Goal: Task Accomplishment & Management: Manage account settings

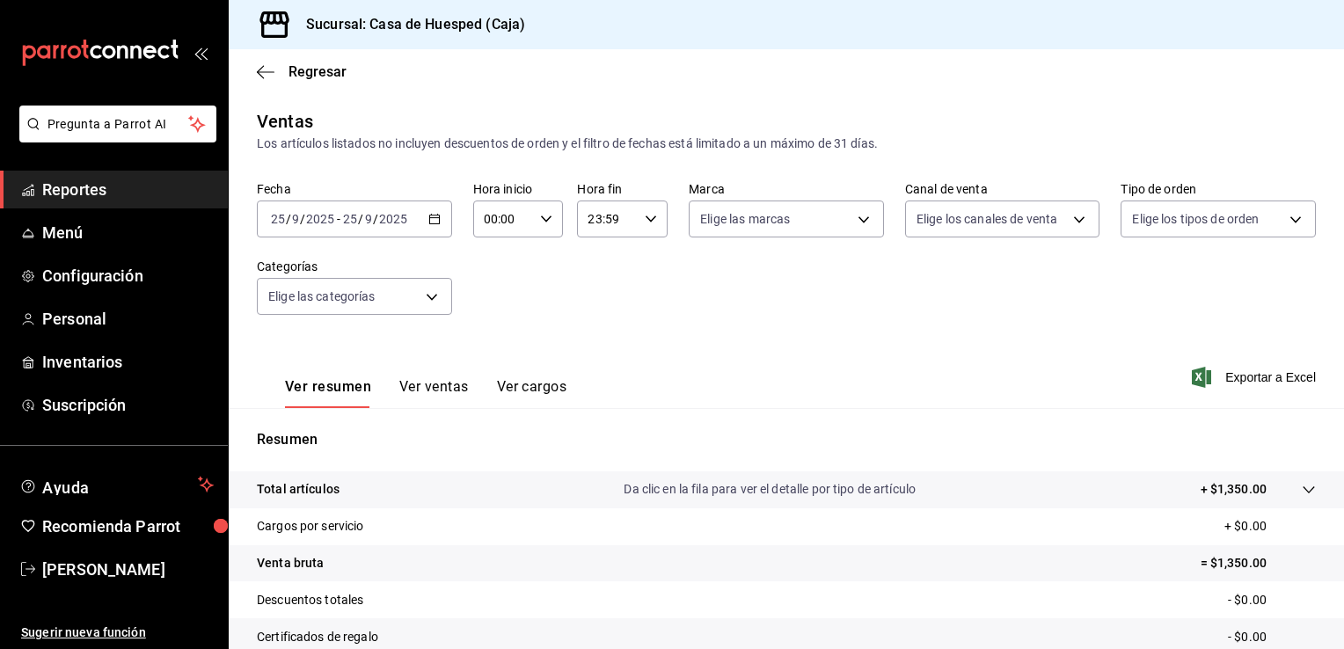
scroll to position [193, 0]
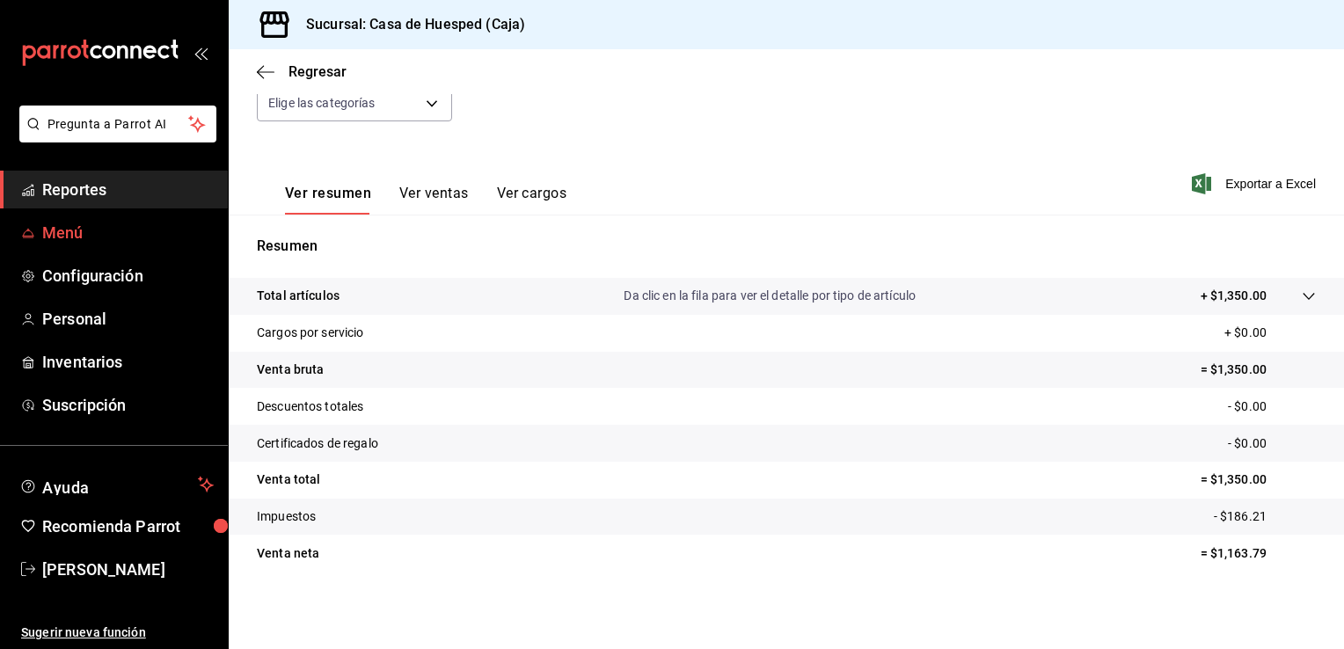
click at [120, 222] on span "Menú" at bounding box center [127, 233] width 171 height 24
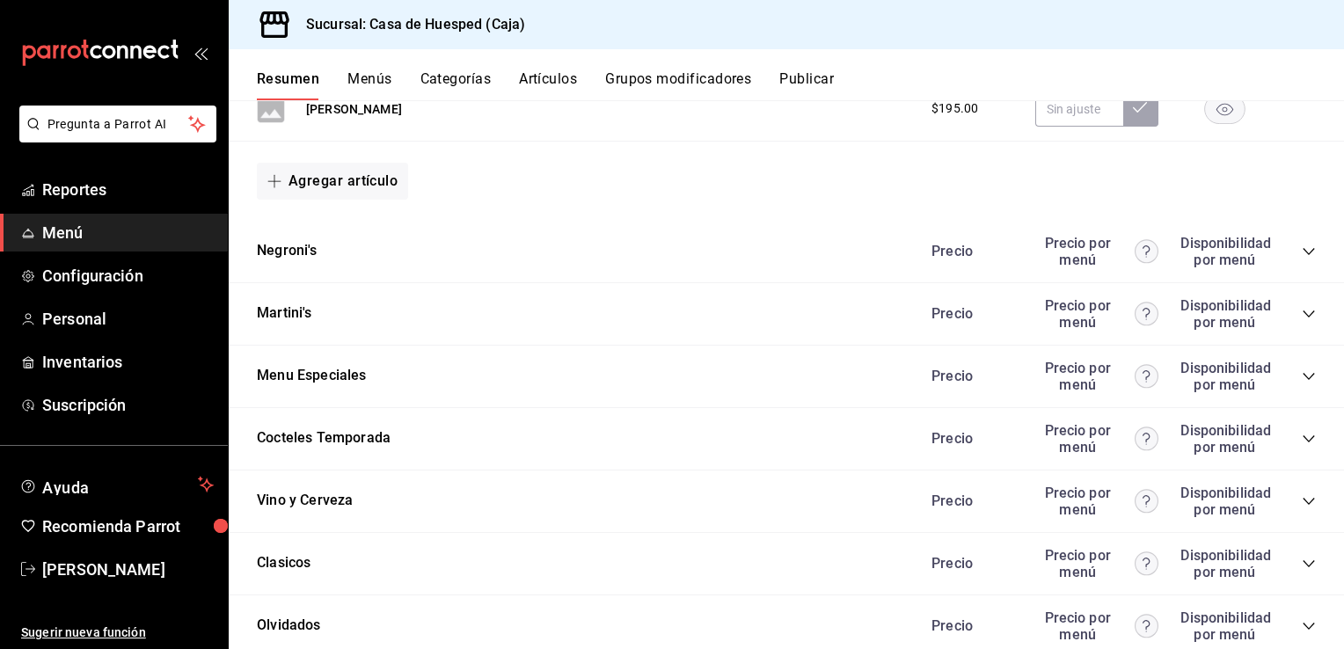
scroll to position [917, 0]
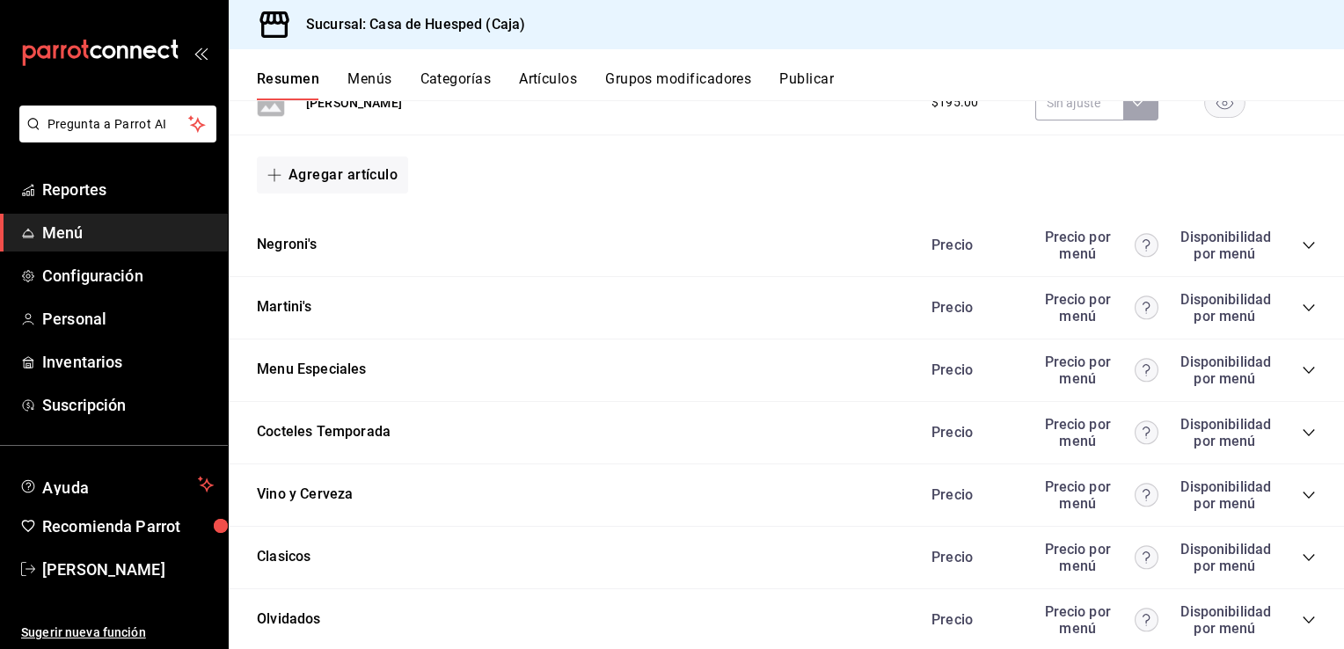
click at [1302, 429] on icon "collapse-category-row" at bounding box center [1307, 432] width 11 height 7
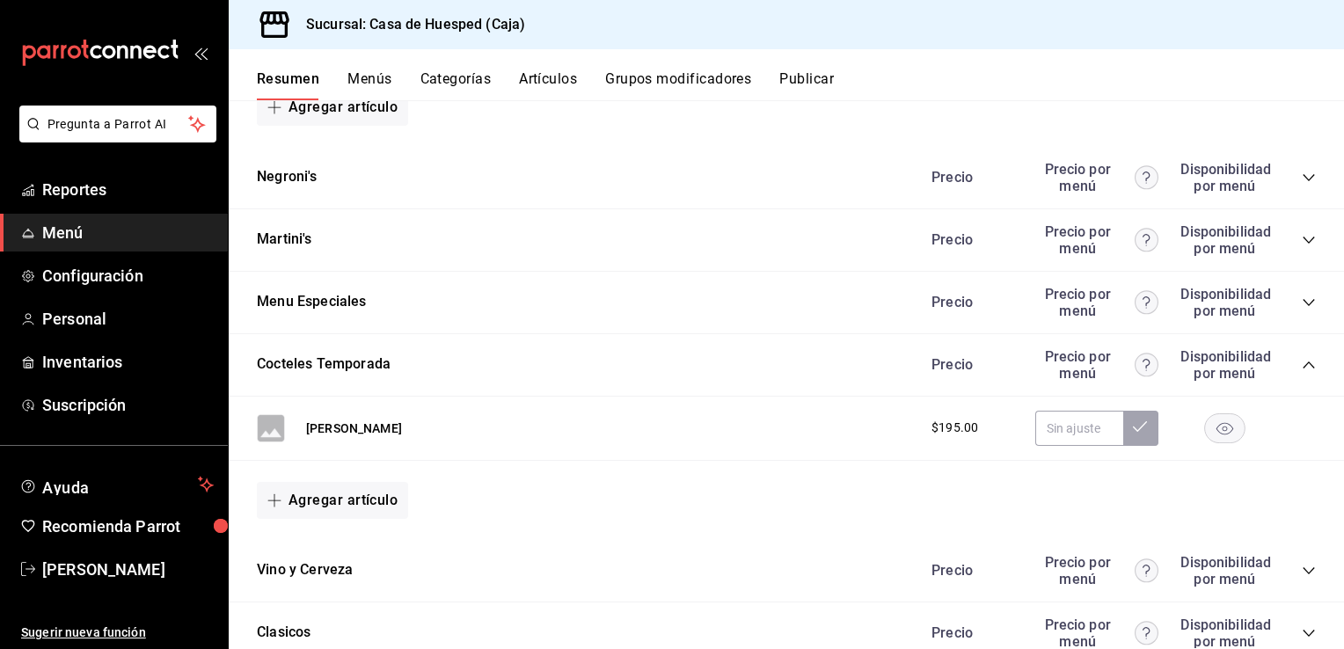
scroll to position [995, 0]
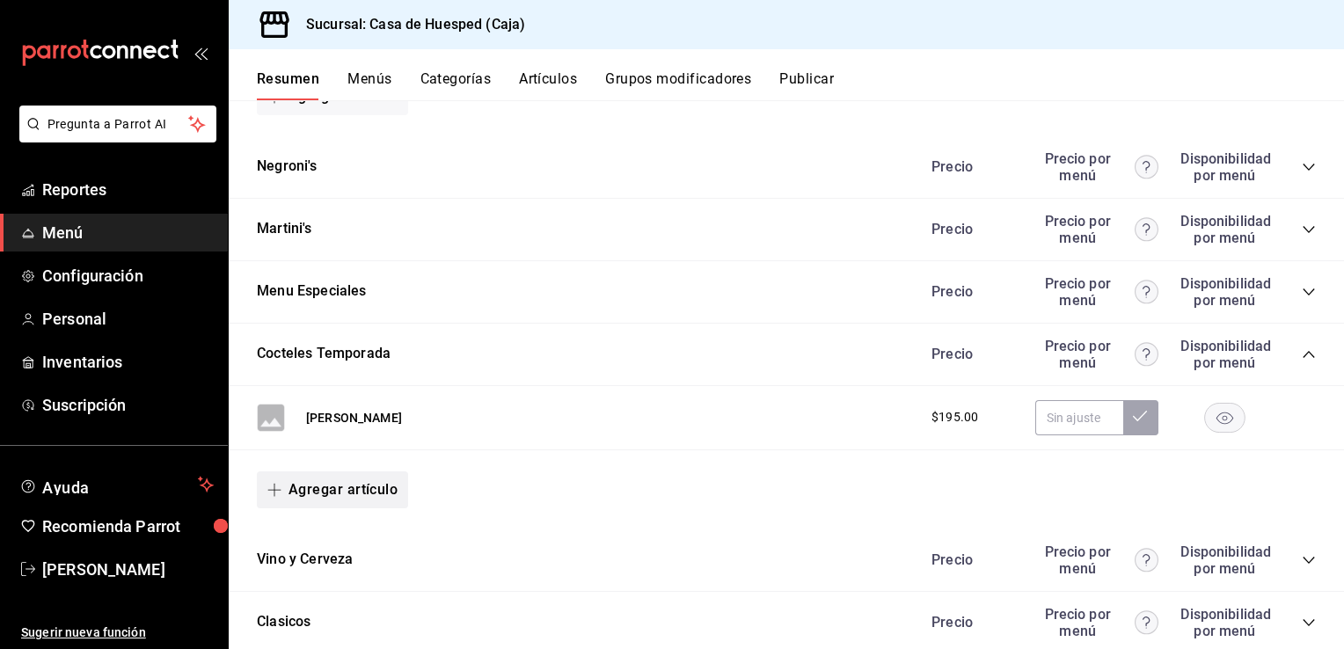
click at [384, 489] on button "Agregar artículo" at bounding box center [332, 489] width 151 height 37
click at [319, 579] on li "Artículo nuevo" at bounding box center [326, 579] width 138 height 43
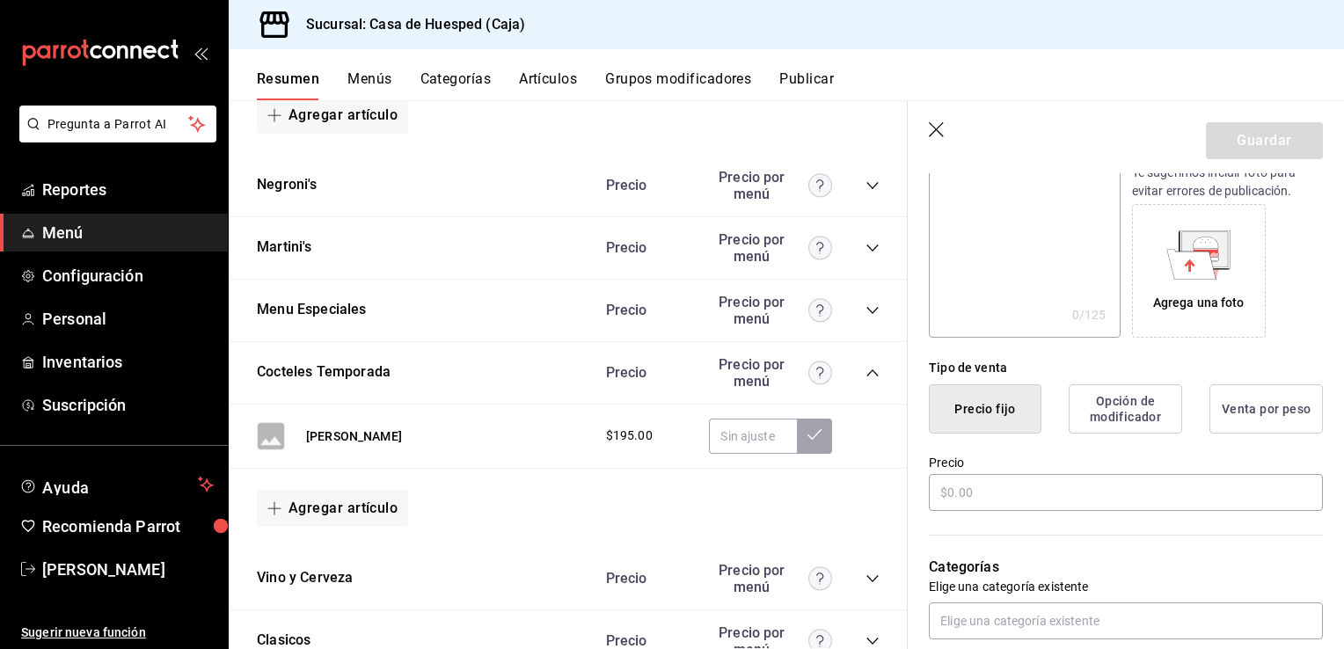
scroll to position [253, 0]
type input "[PERSON_NAME] Blanc"
click at [998, 492] on input "text" at bounding box center [1126, 488] width 394 height 37
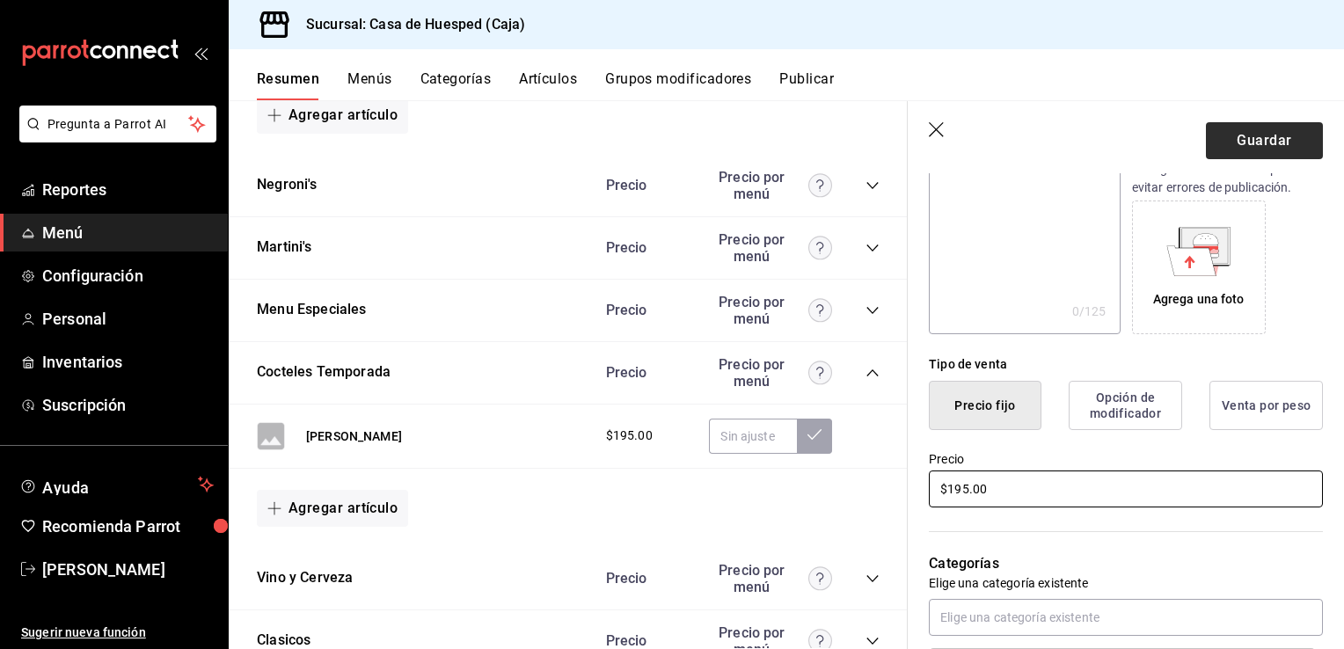
type input "$195.00"
click at [1277, 148] on button "Guardar" at bounding box center [1264, 140] width 117 height 37
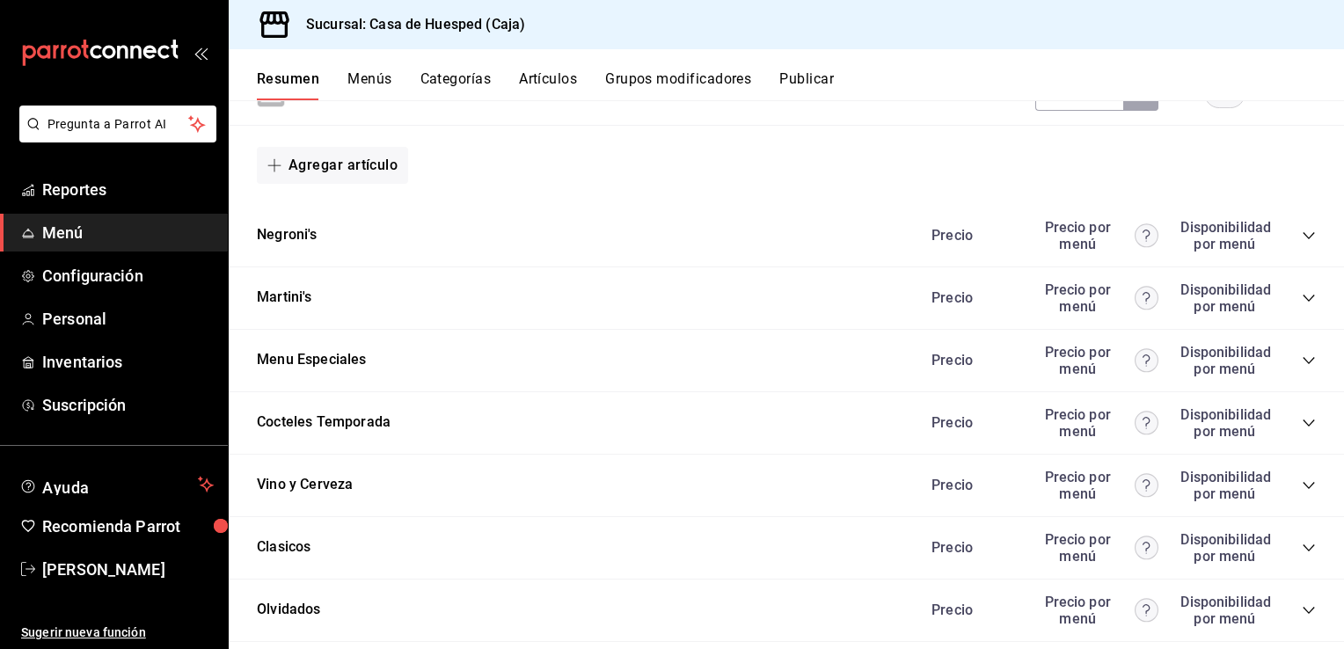
scroll to position [931, 0]
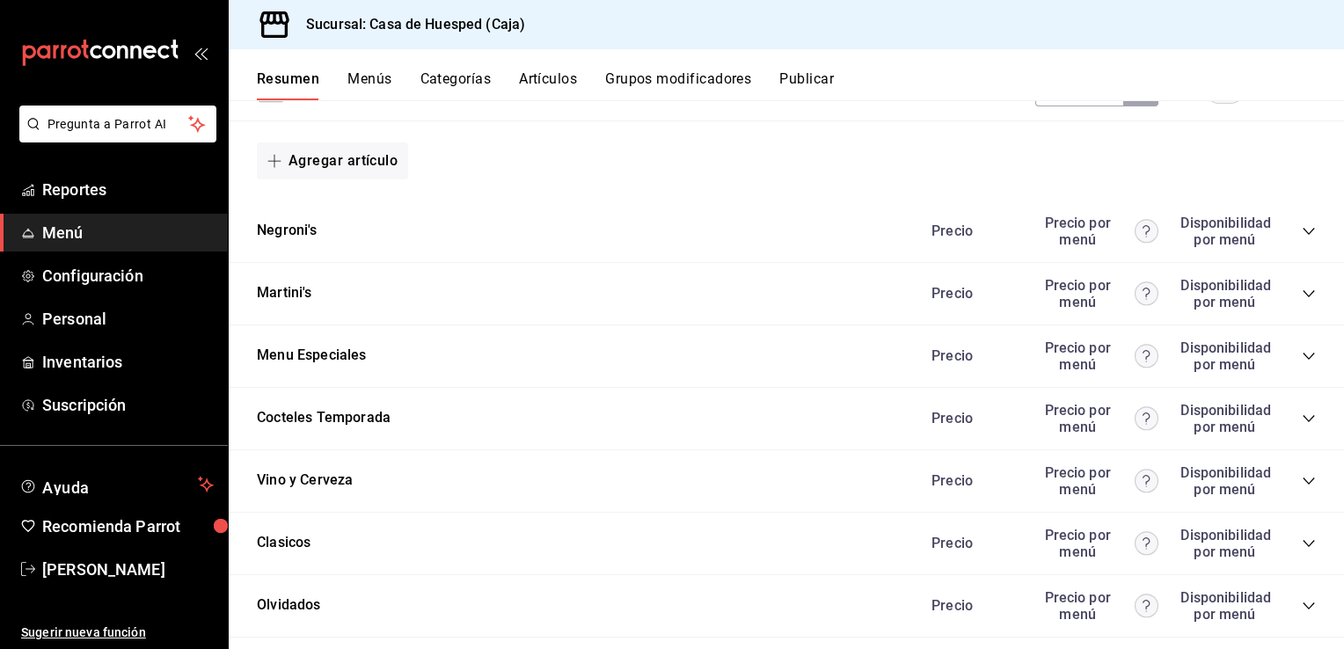
click at [1301, 421] on icon "collapse-category-row" at bounding box center [1308, 419] width 14 height 14
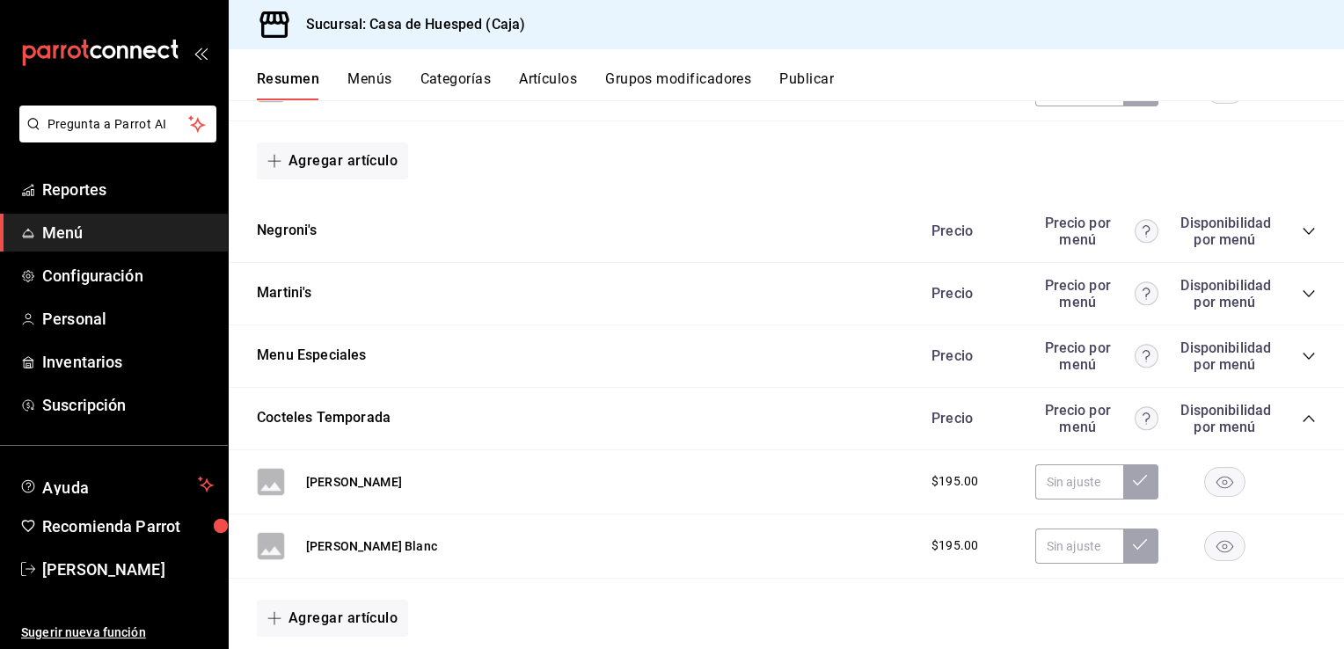
scroll to position [1010, 0]
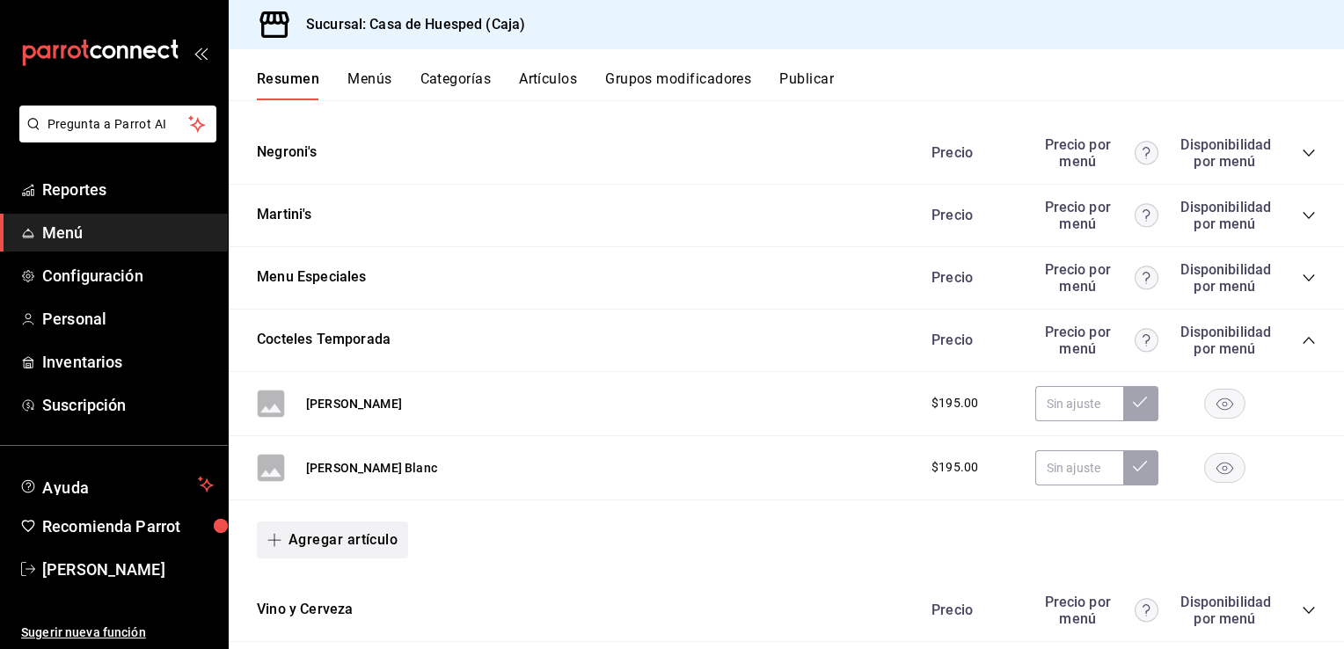
click at [352, 536] on button "Agregar artículo" at bounding box center [332, 539] width 151 height 37
click at [332, 608] on li "Artículo nuevo" at bounding box center [326, 606] width 138 height 43
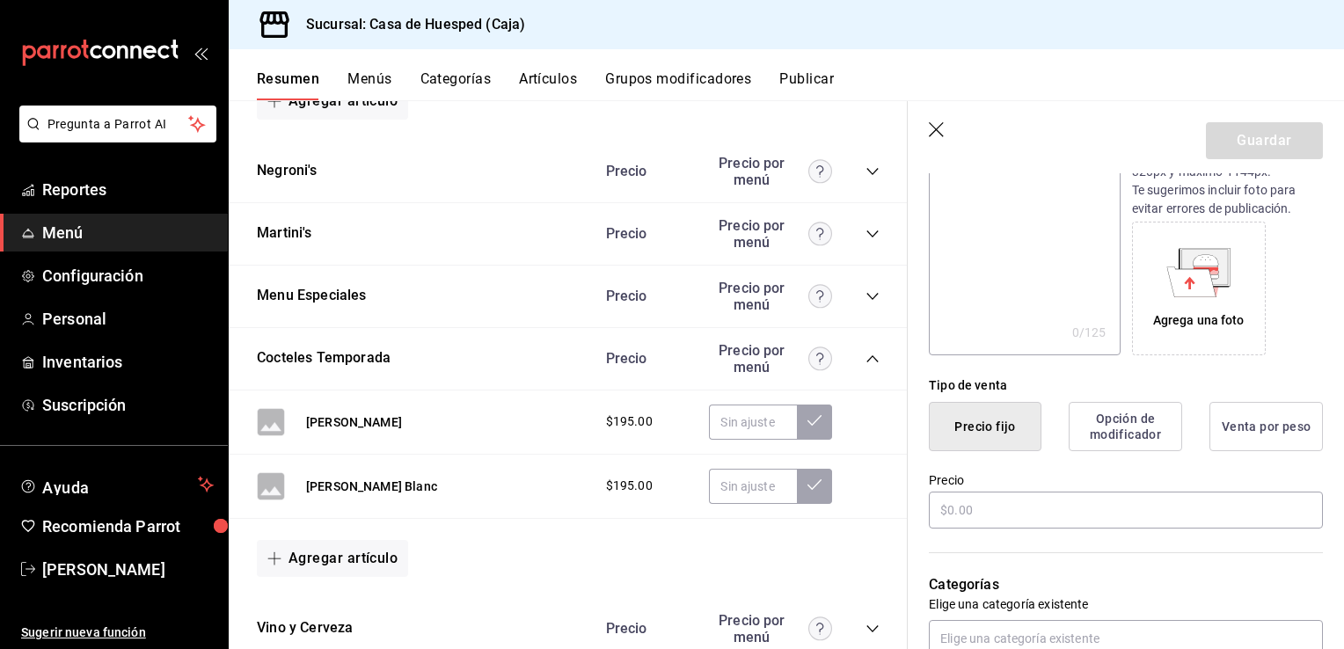
scroll to position [243, 0]
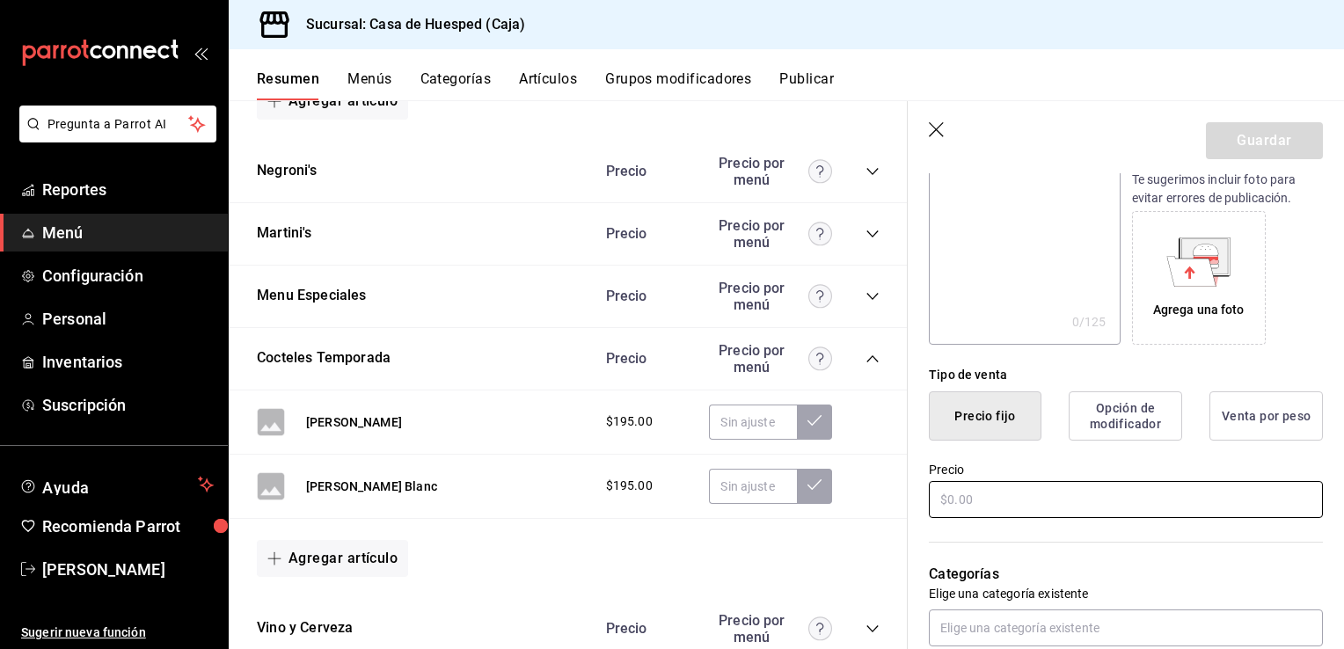
type input "[PERSON_NAME] Tropical"
click at [1039, 505] on input "text" at bounding box center [1126, 499] width 394 height 37
type input "$195.00"
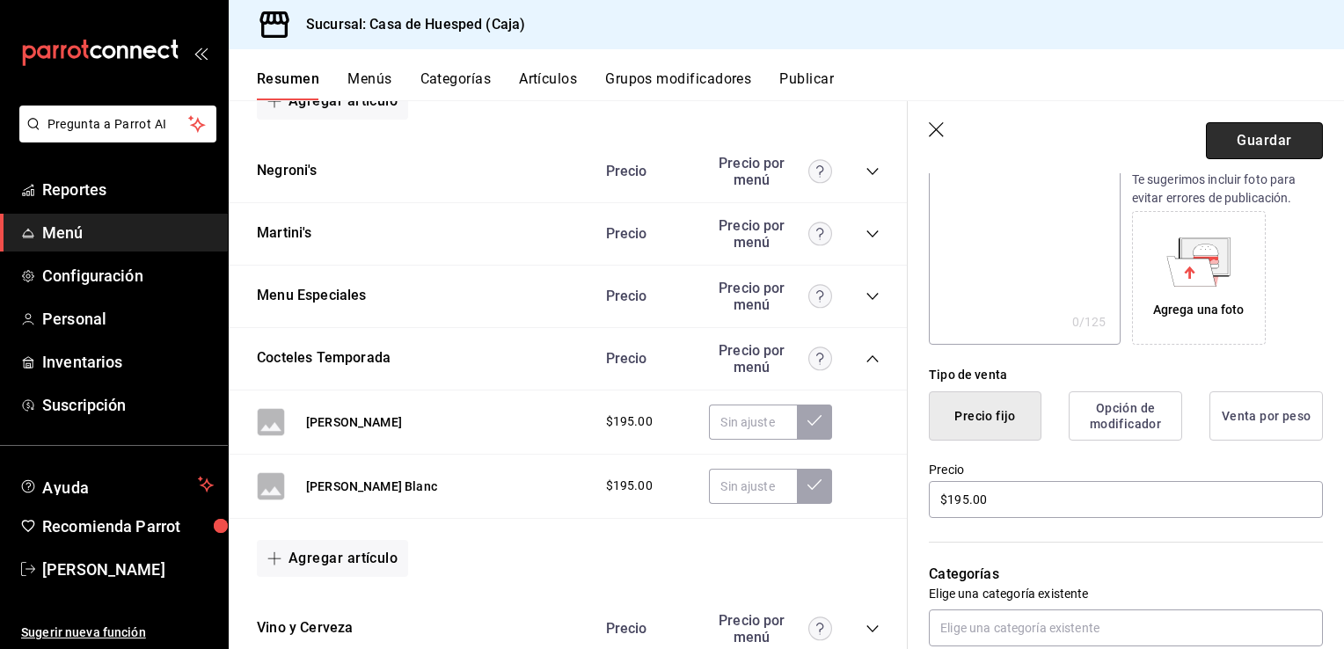
click at [1288, 132] on button "Guardar" at bounding box center [1264, 140] width 117 height 37
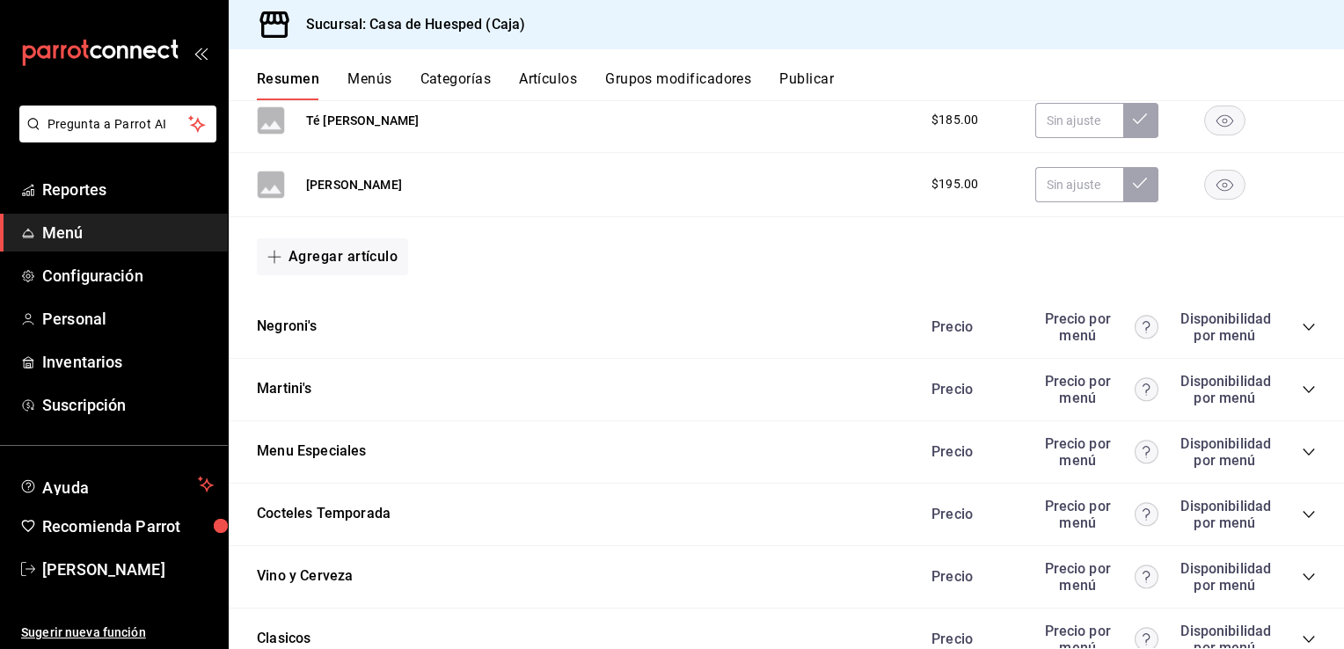
scroll to position [837, 0]
click at [1301, 514] on icon "collapse-category-row" at bounding box center [1308, 513] width 14 height 14
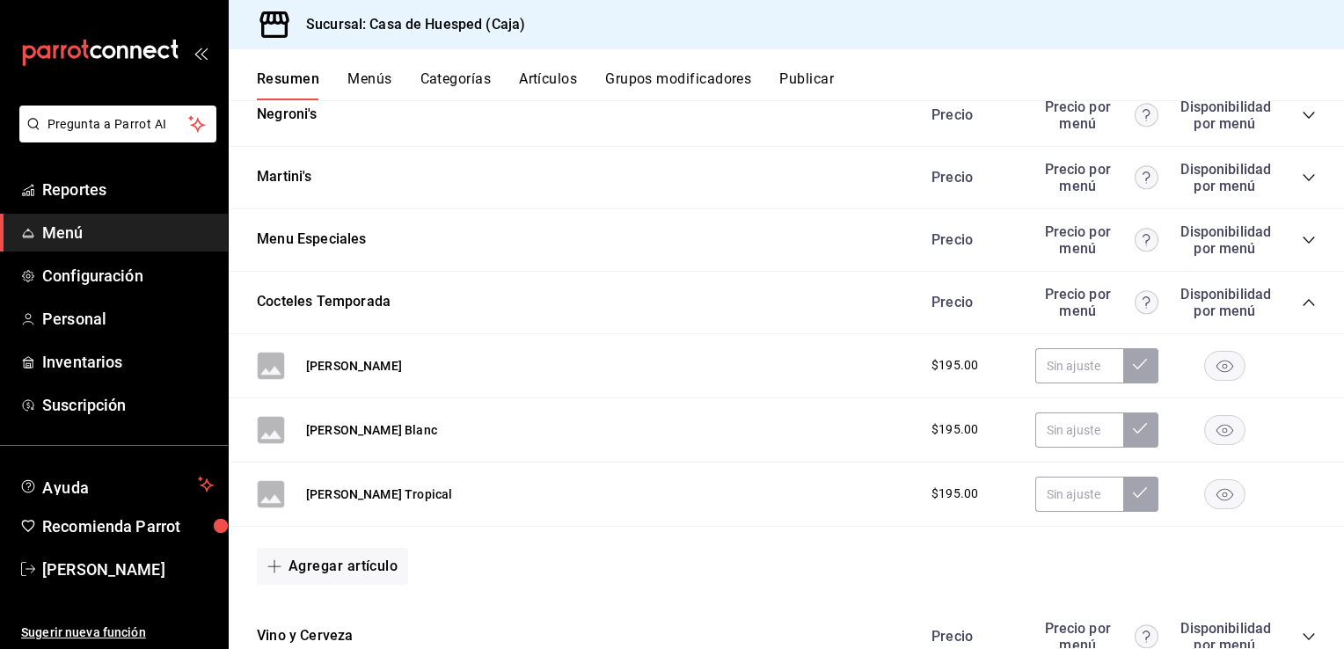
scroll to position [1061, 0]
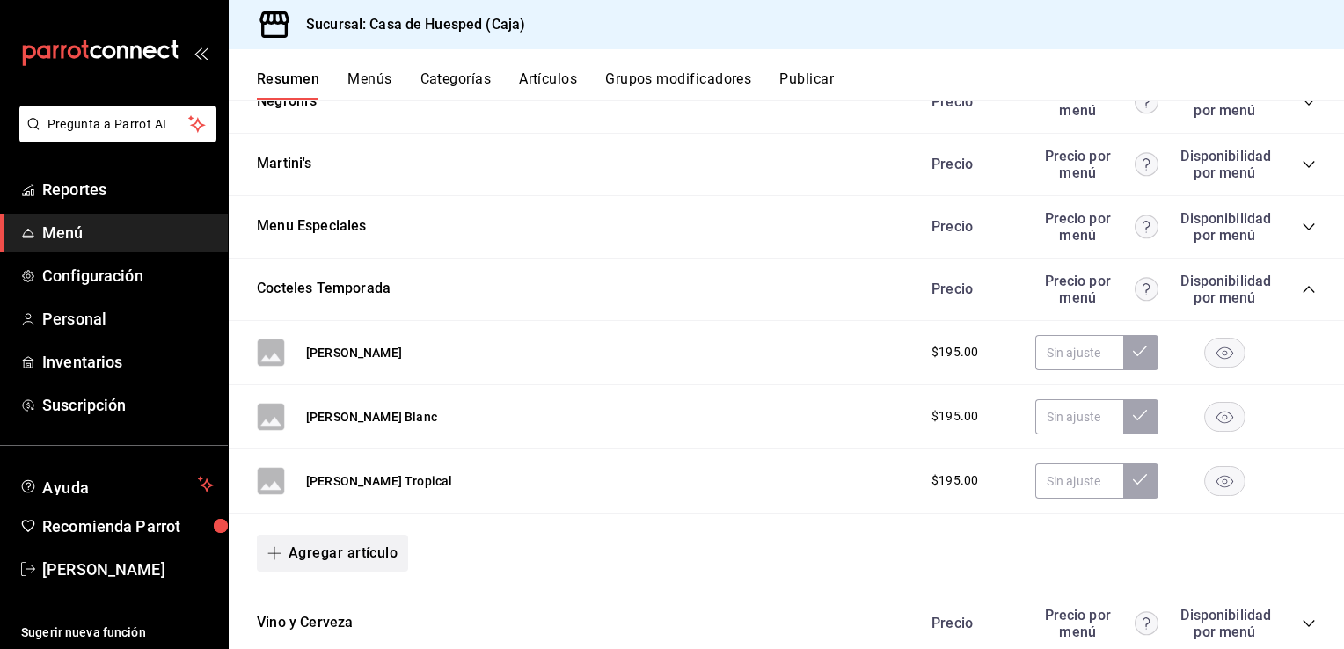
click at [376, 549] on button "Agregar artículo" at bounding box center [332, 553] width 151 height 37
click at [324, 610] on li "Artículo nuevo" at bounding box center [326, 606] width 138 height 43
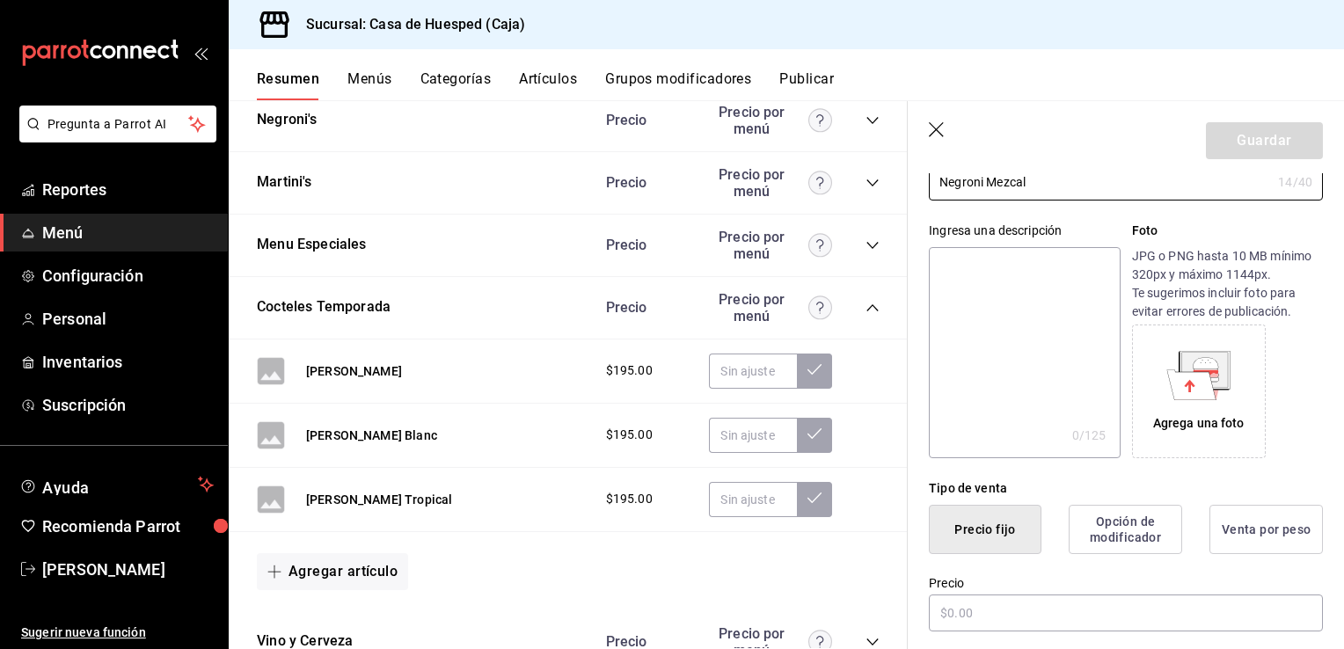
scroll to position [162, 0]
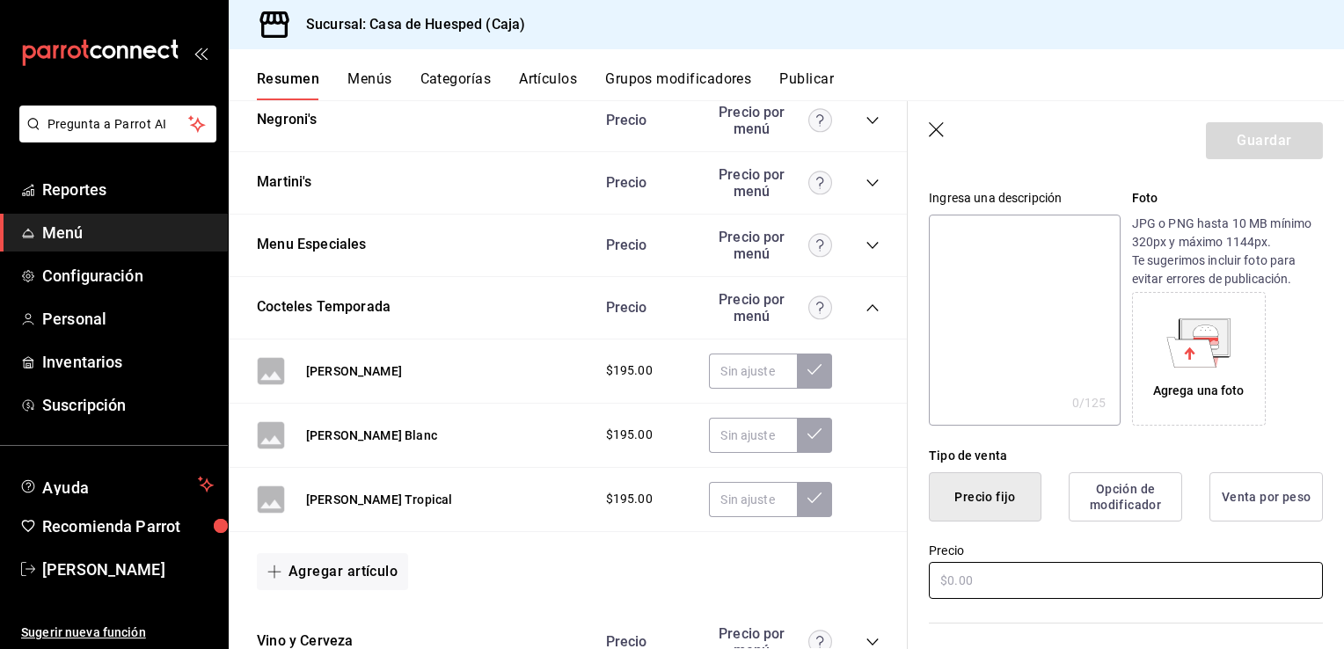
type input "Negroni Mezcal"
click at [1010, 569] on input "text" at bounding box center [1126, 580] width 394 height 37
type input "$195.00"
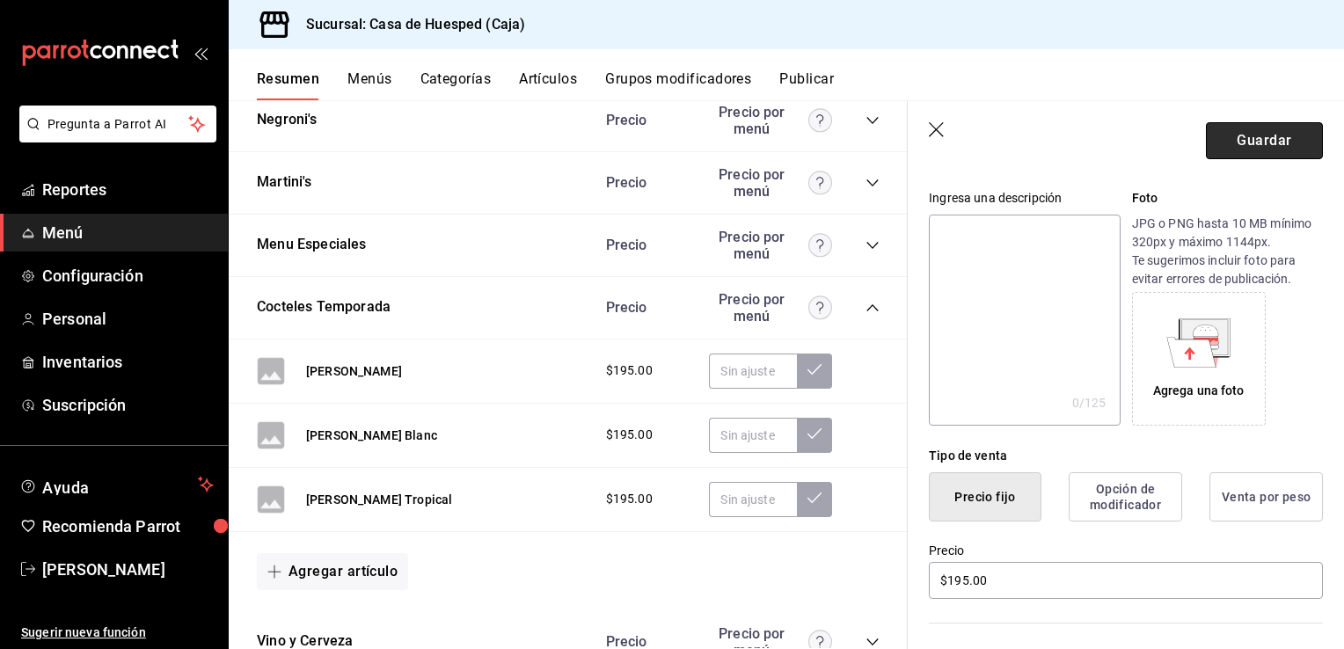
click at [1220, 133] on button "Guardar" at bounding box center [1264, 140] width 117 height 37
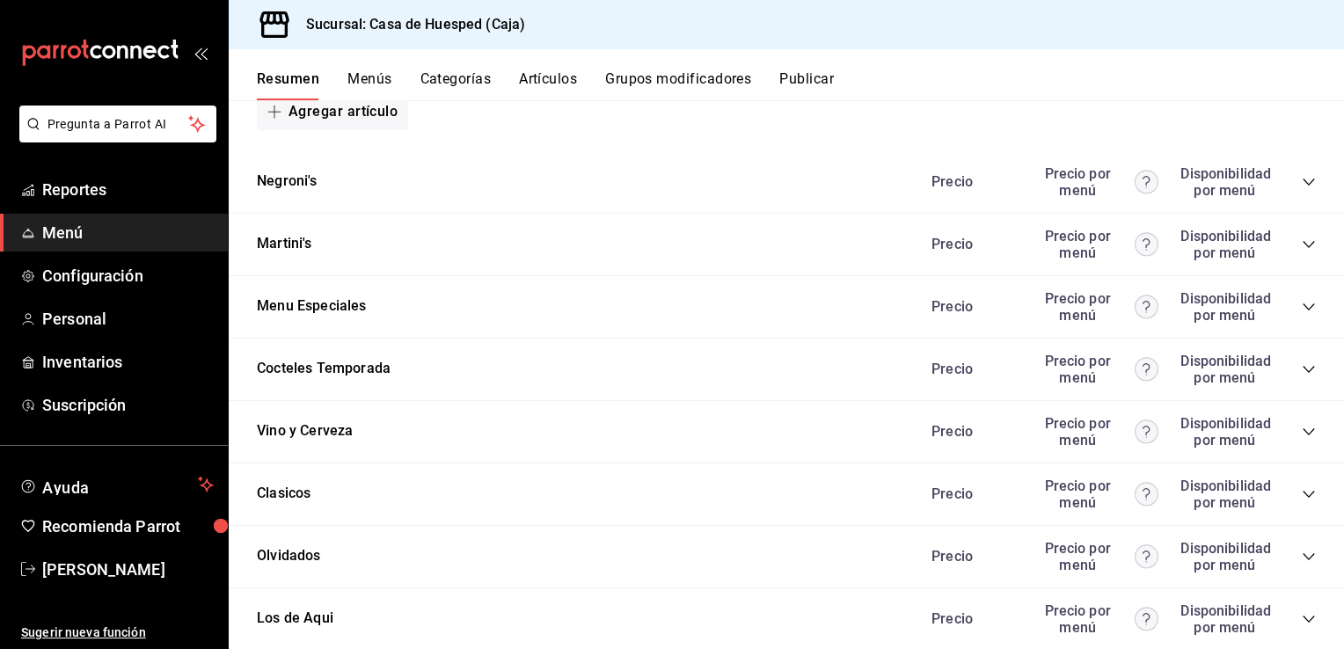
scroll to position [981, 0]
click at [1301, 431] on icon "collapse-category-row" at bounding box center [1308, 431] width 14 height 14
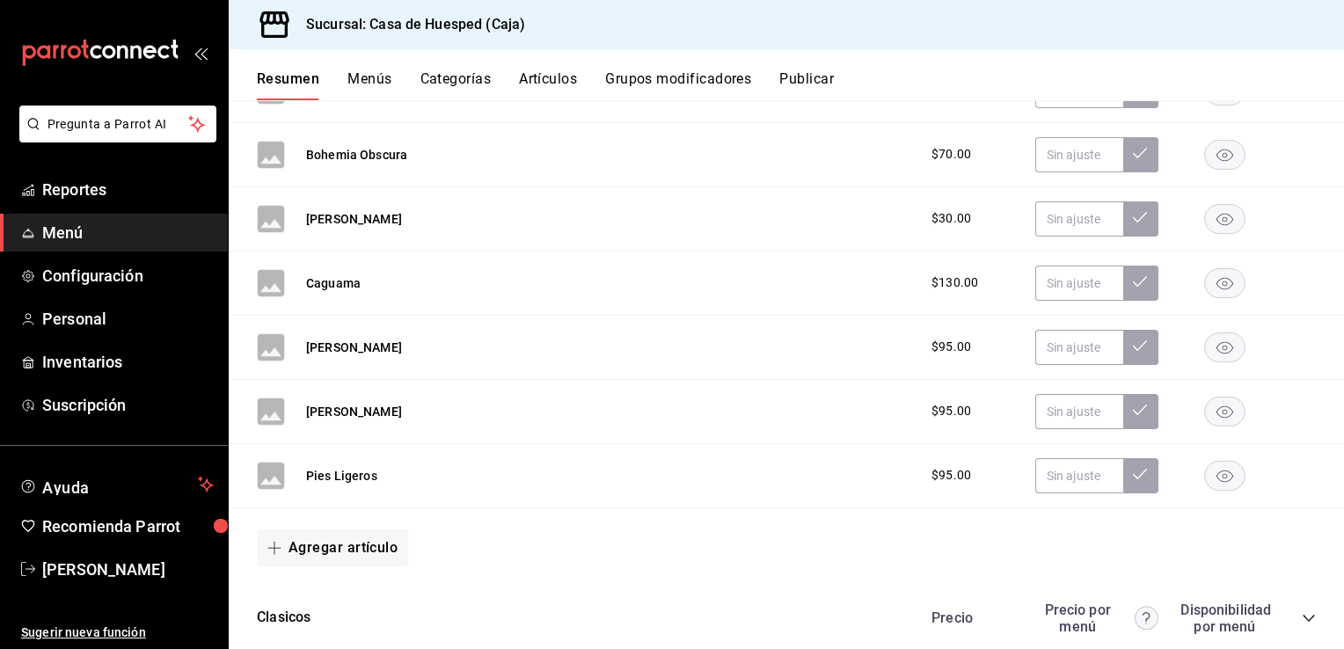
scroll to position [1623, 0]
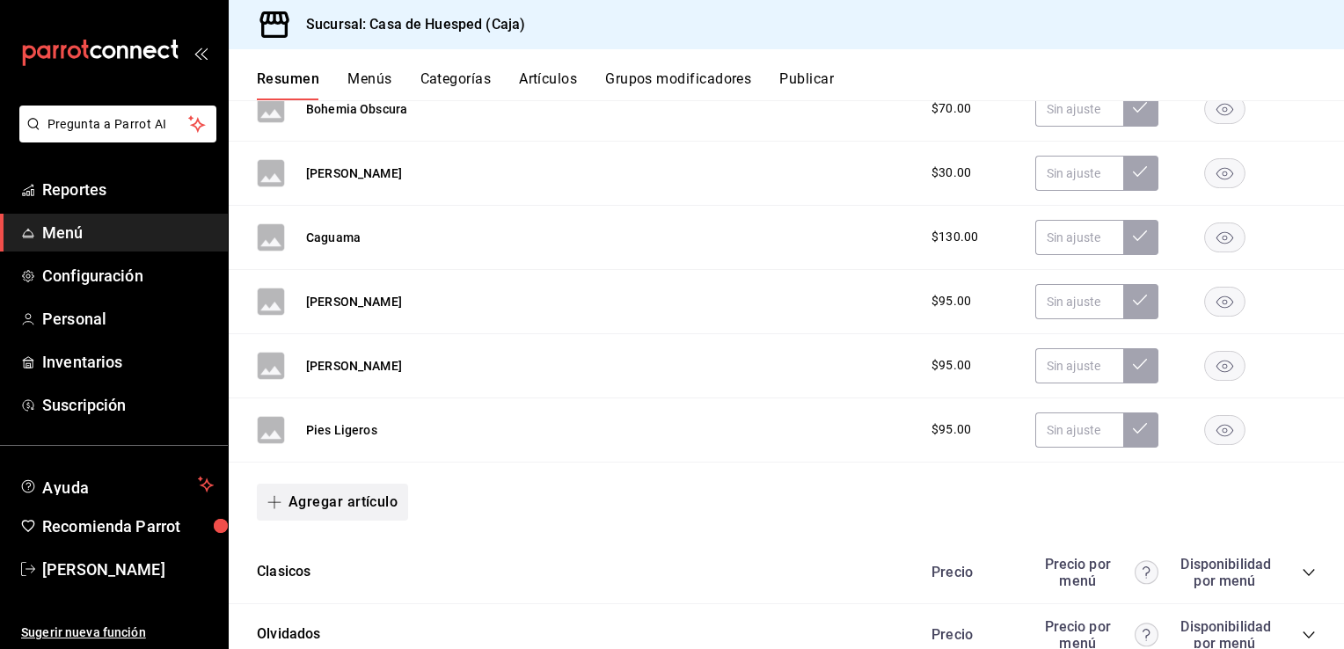
click at [380, 507] on button "Agregar artículo" at bounding box center [332, 502] width 151 height 37
click at [340, 589] on li "Artículo nuevo" at bounding box center [326, 589] width 138 height 43
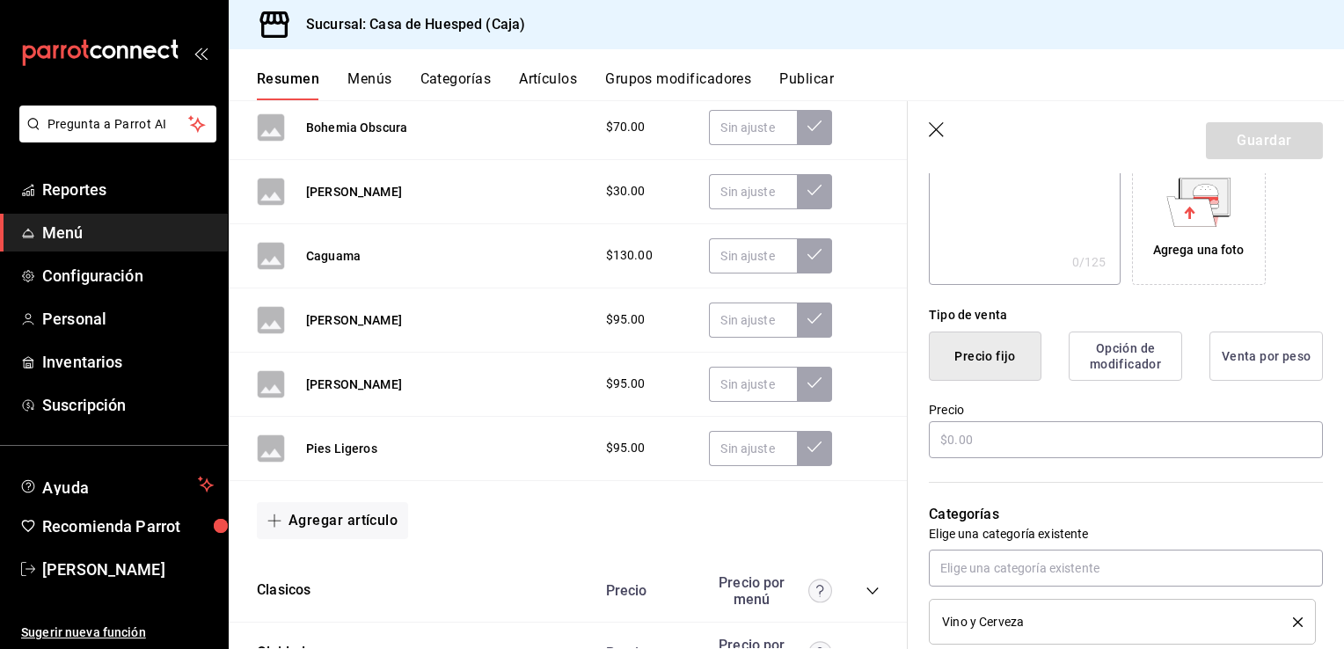
scroll to position [308, 0]
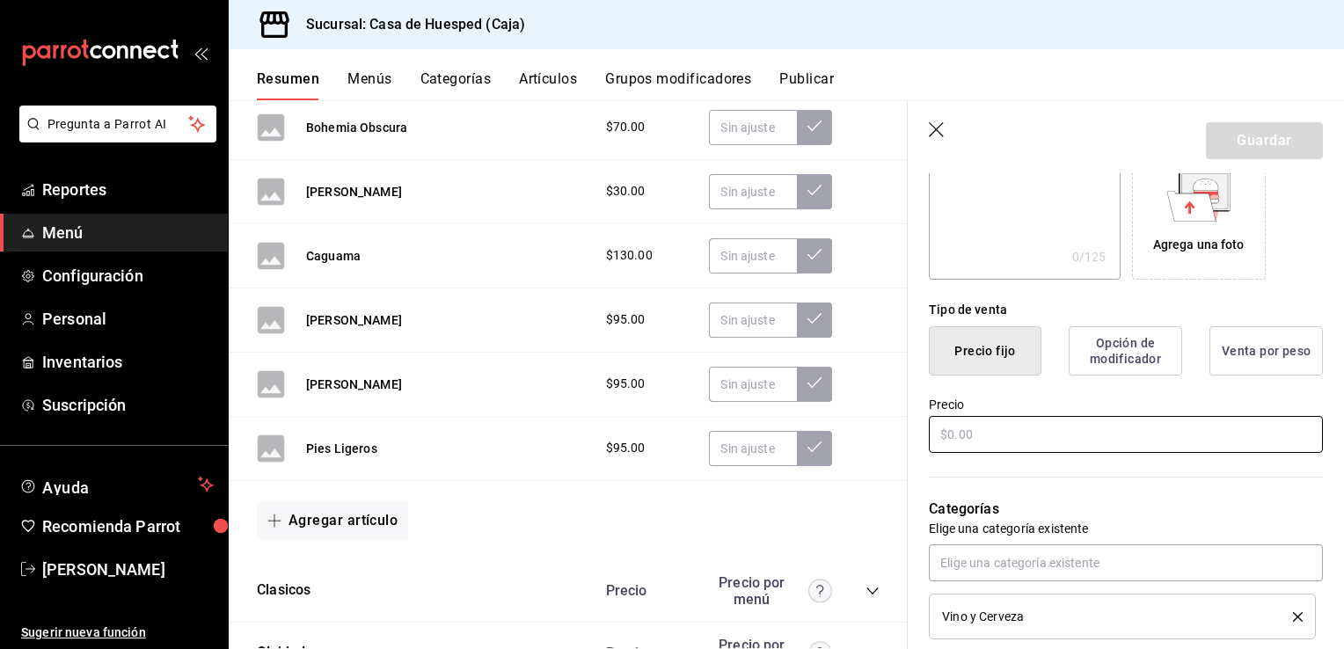
type input "Chabochi"
click at [1000, 433] on input "text" at bounding box center [1126, 434] width 394 height 37
type input "$95.00"
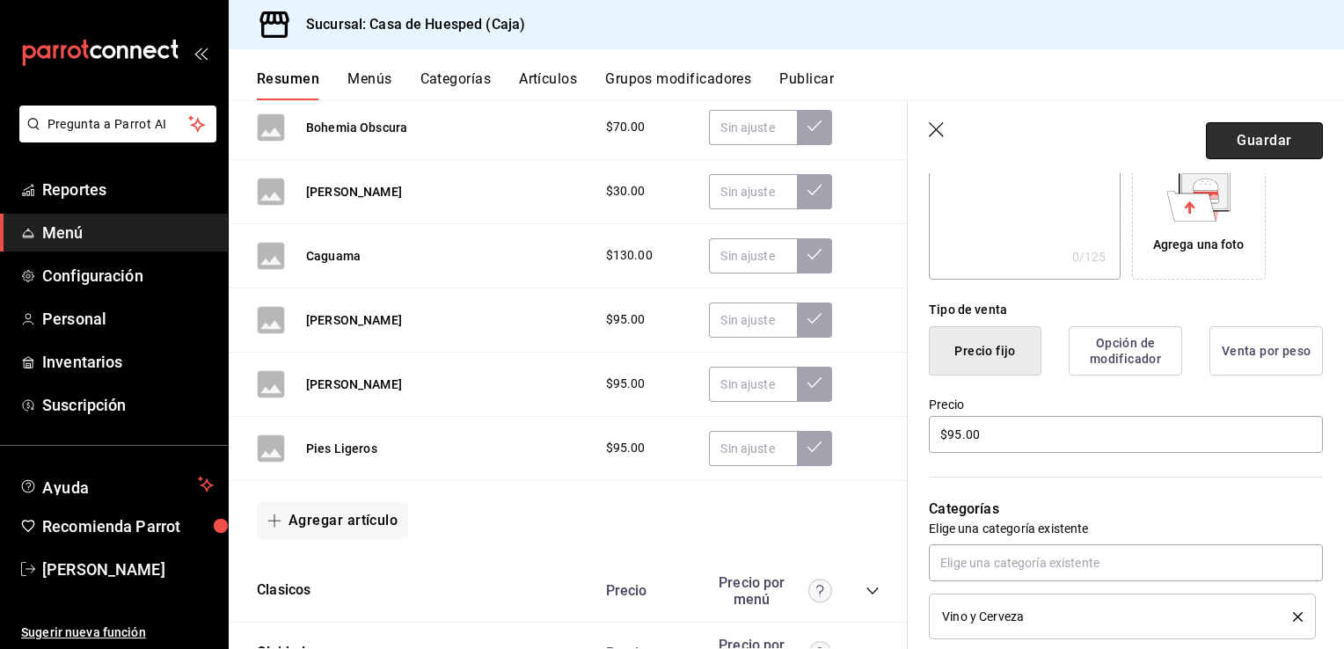
click at [1228, 151] on button "Guardar" at bounding box center [1264, 140] width 117 height 37
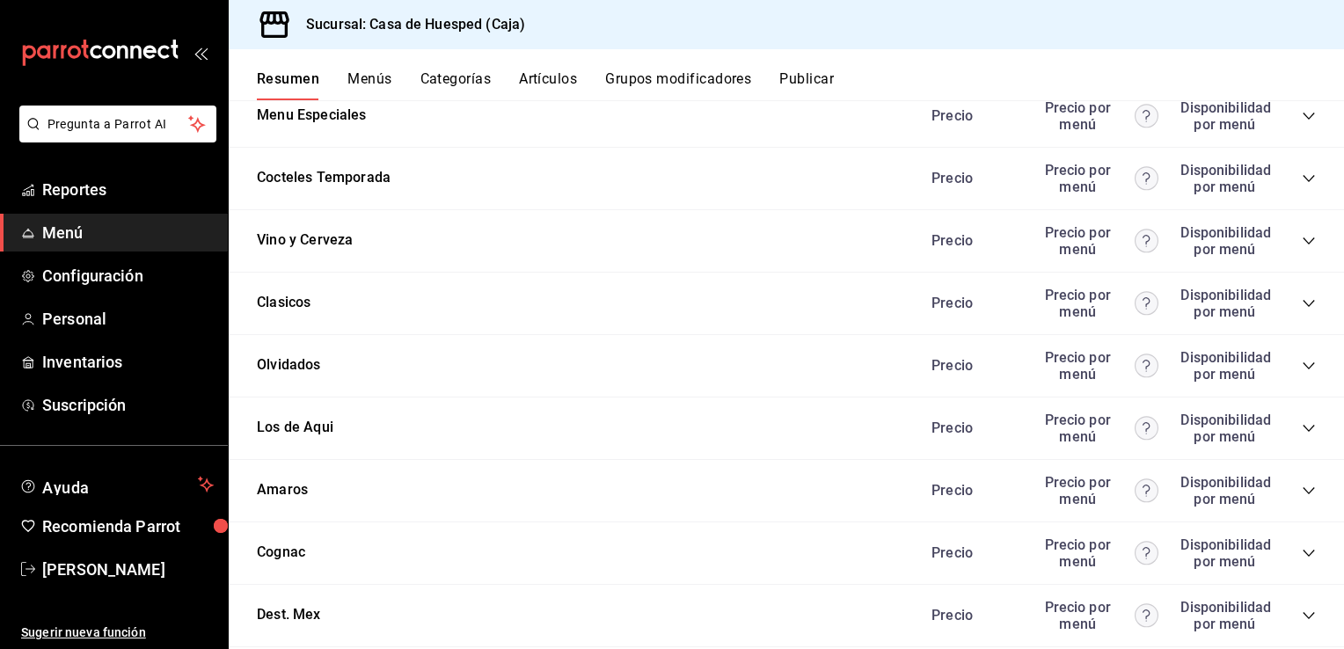
scroll to position [1164, 0]
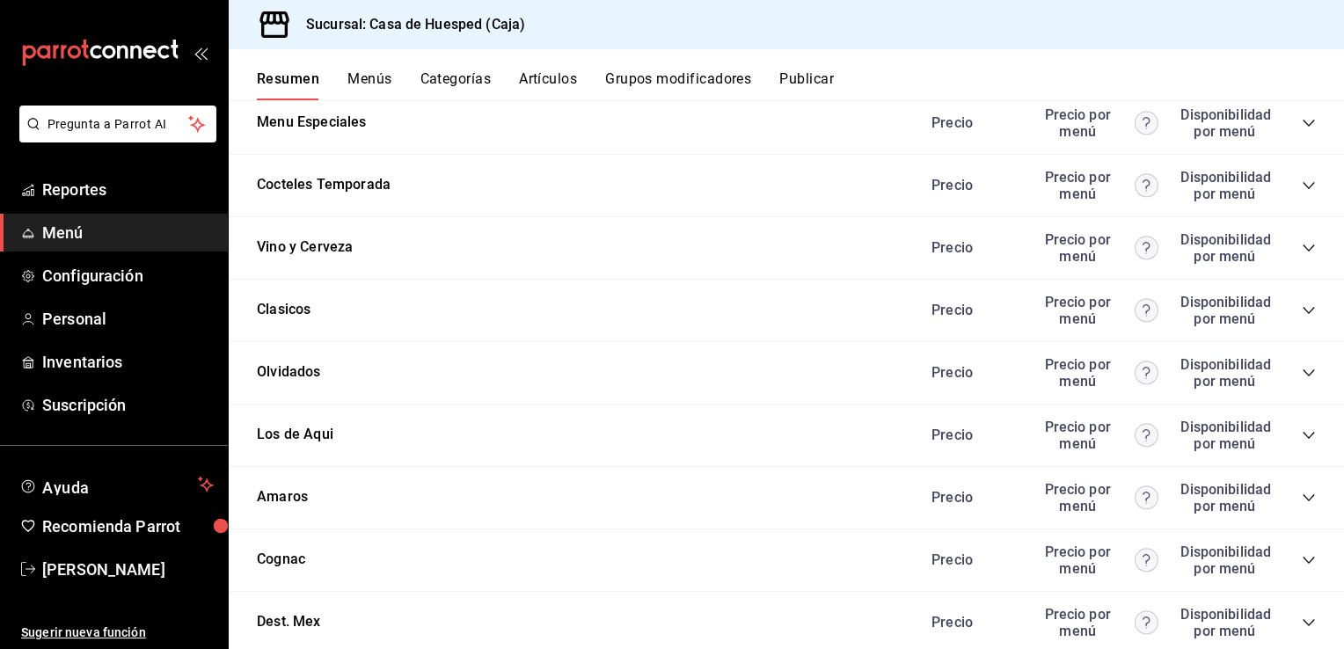
click at [1301, 253] on icon "collapse-category-row" at bounding box center [1308, 248] width 14 height 14
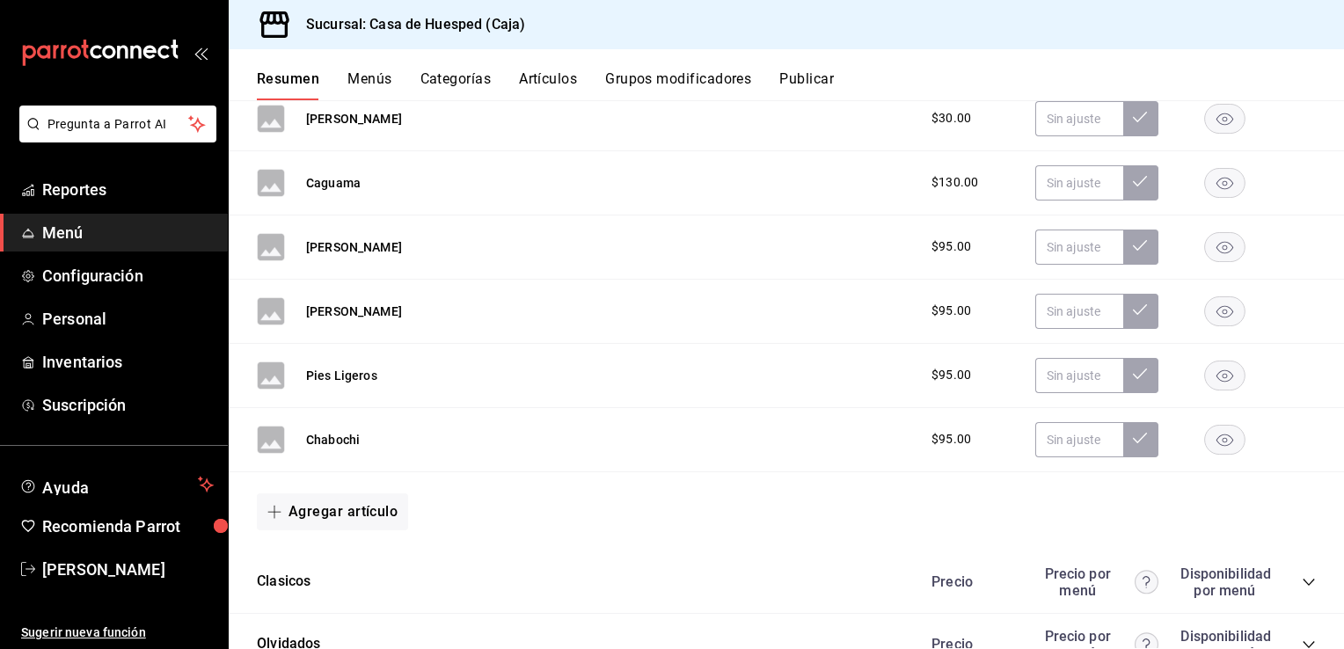
scroll to position [1680, 0]
